Goal: Transaction & Acquisition: Purchase product/service

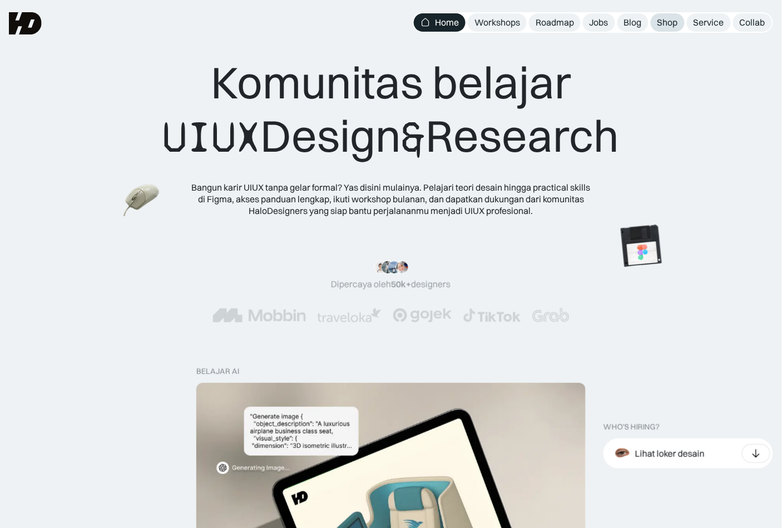
click at [667, 24] on div "Shop" at bounding box center [667, 23] width 21 height 12
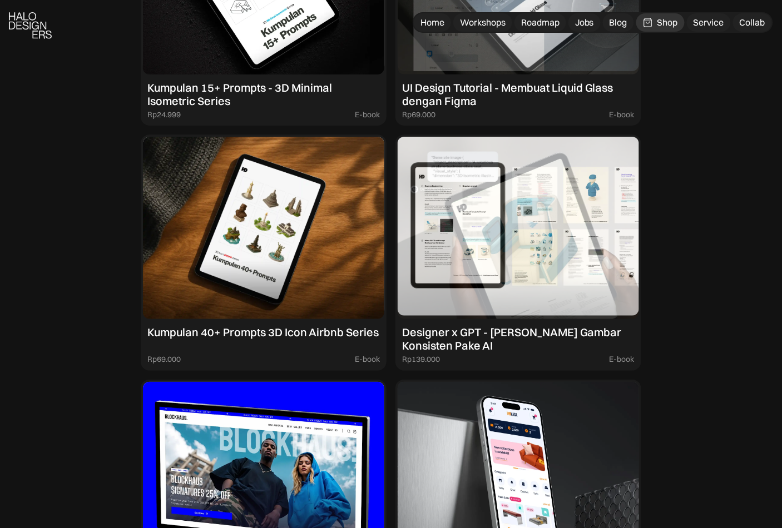
scroll to position [1180, 0]
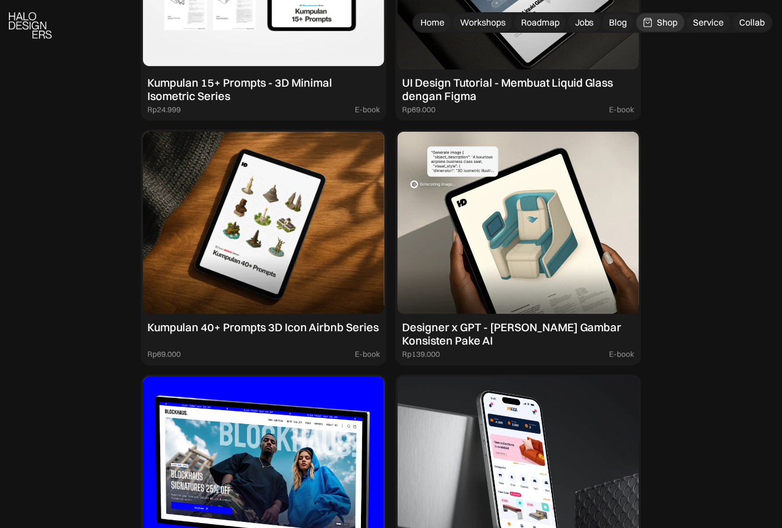
click at [287, 83] on div "Kumpulan 15+ Prompts - 3D Minimal Isometric Series" at bounding box center [263, 89] width 232 height 27
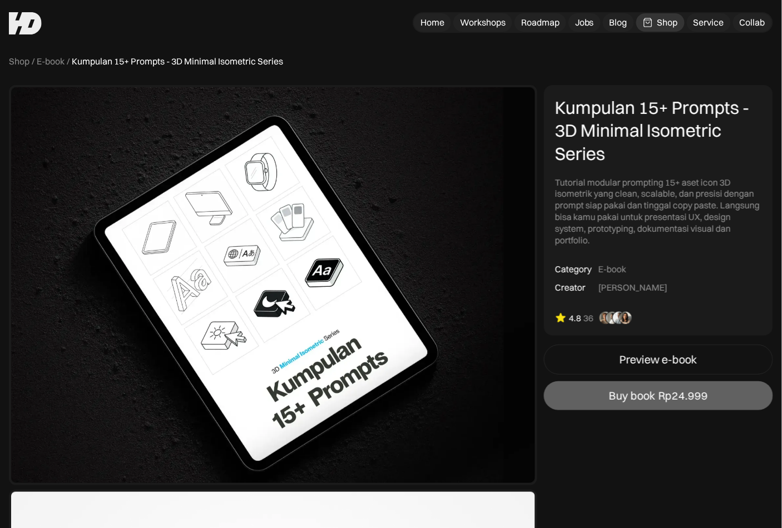
click at [620, 167] on div "Kumpulan 15+ Prompts - 3D Minimal Isometric Series Tutorial modular prompting 1…" at bounding box center [658, 171] width 207 height 150
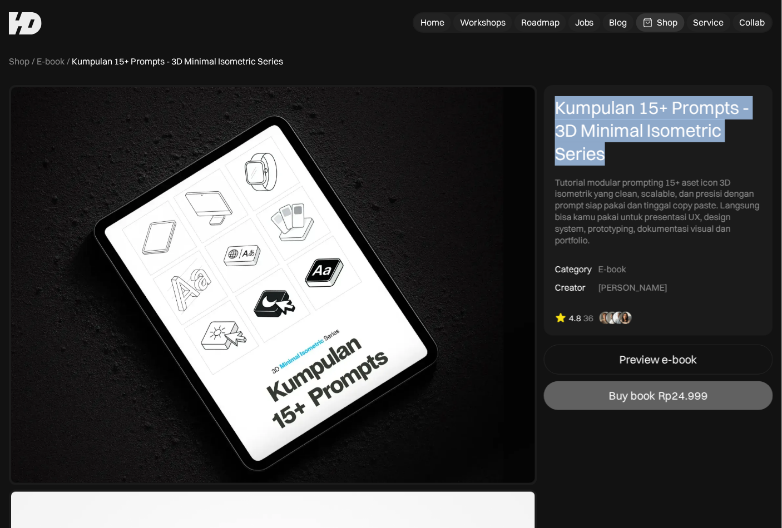
drag, startPoint x: 614, startPoint y: 153, endPoint x: 551, endPoint y: 108, distance: 77.7
click at [551, 108] on div "Kumpulan 15+ Prompts - 3D Minimal Isometric Series Tutorial modular prompting 1…" at bounding box center [658, 210] width 229 height 251
copy div "Kumpulan 15+ Prompts - 3D Minimal Isometric Series"
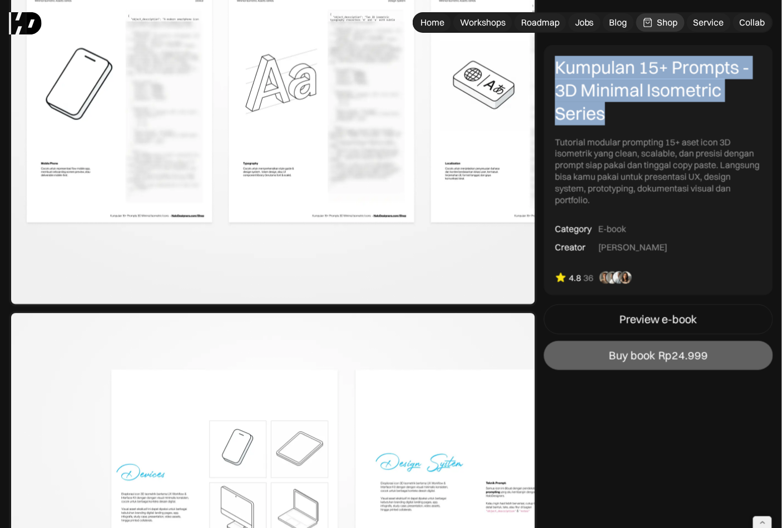
scroll to position [579, 0]
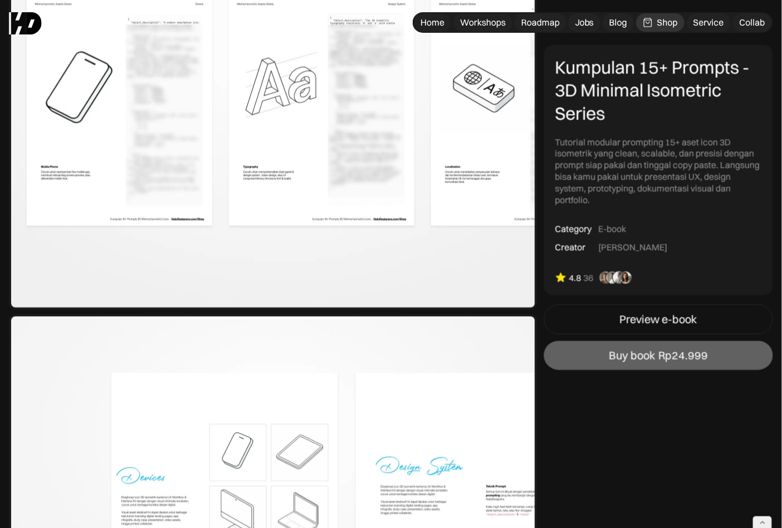
click at [598, 165] on div "Tutorial modular prompting 15+ aset icon 3D isometrik yang clean, scalable, dan…" at bounding box center [658, 170] width 207 height 69
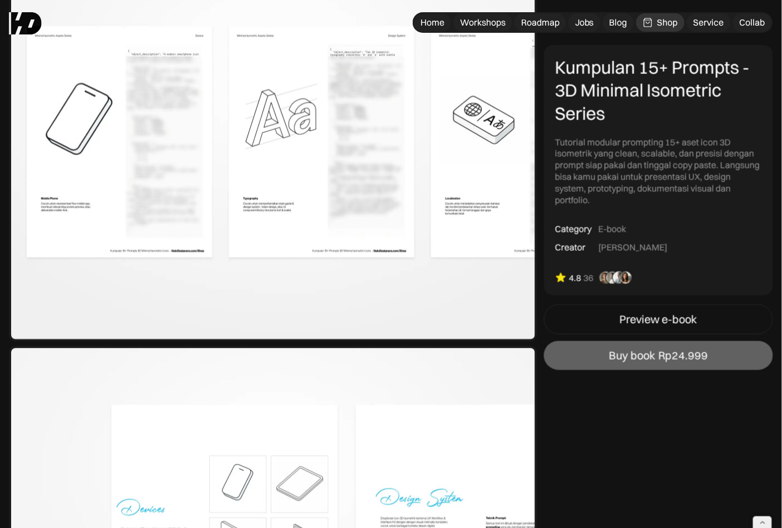
scroll to position [494, 0]
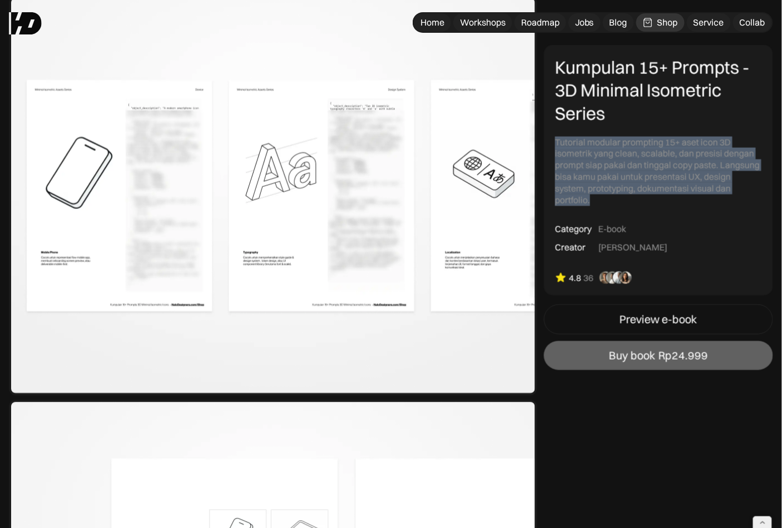
drag, startPoint x: 595, startPoint y: 198, endPoint x: 546, endPoint y: 140, distance: 75.8
click at [546, 140] on div "Kumpulan 15+ Prompts - 3D Minimal Isometric Series Tutorial modular prompting 1…" at bounding box center [658, 169] width 229 height 251
copy div "Tutorial modular prompting 15+ aset icon 3D isometrik yang clean, scalable, dan…"
